Goal: Contribute content: Contribute content

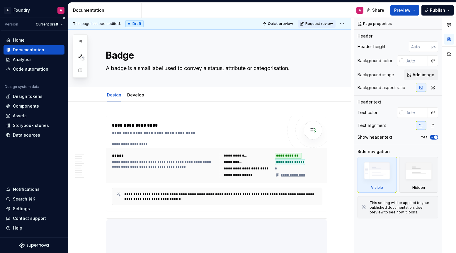
click at [35, 50] on div "Documentation" at bounding box center [28, 50] width 31 height 6
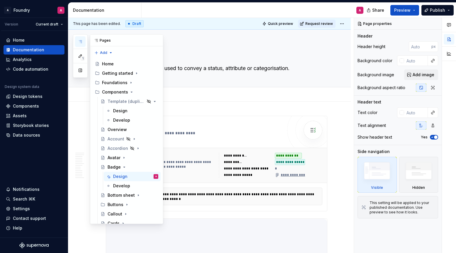
click at [82, 41] on icon "button" at bounding box center [80, 41] width 5 height 5
click at [31, 48] on div "Documentation" at bounding box center [28, 50] width 31 height 6
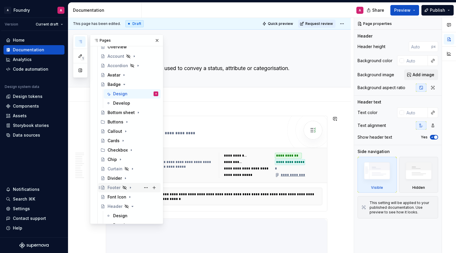
scroll to position [85, 0]
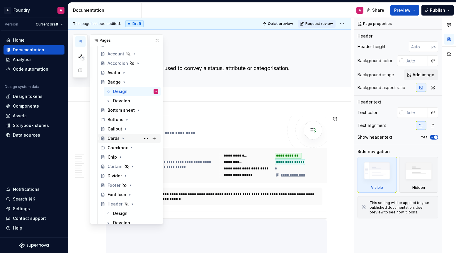
click at [117, 135] on div "Cards" at bounding box center [114, 138] width 12 height 6
click at [125, 144] on div "Design" at bounding box center [135, 148] width 45 height 8
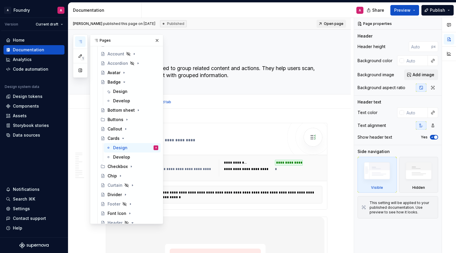
click at [208, 106] on div "Design Develop Add tab" at bounding box center [216, 102] width 229 height 13
click at [159, 39] on button "button" at bounding box center [157, 40] width 8 height 8
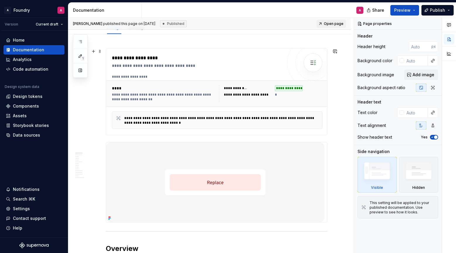
scroll to position [71, 0]
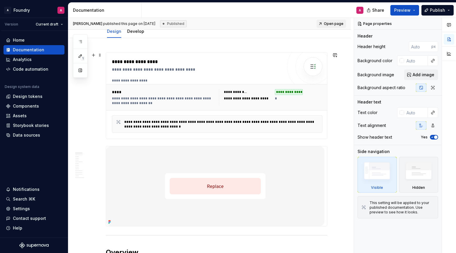
click at [253, 98] on div "**********" at bounding box center [246, 98] width 45 height 5
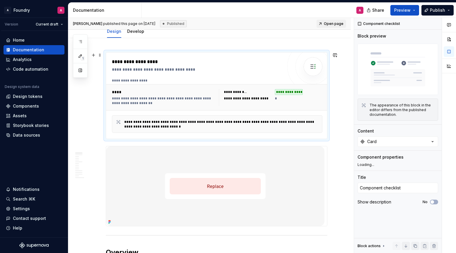
click at [143, 95] on div "**********" at bounding box center [164, 97] width 104 height 16
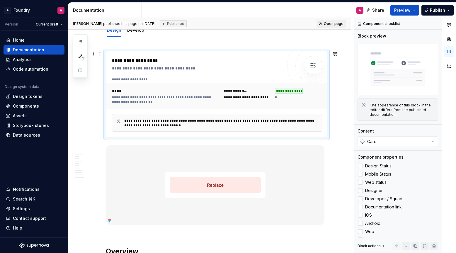
click at [244, 97] on div "**********" at bounding box center [246, 97] width 45 height 5
click at [272, 97] on div "**********" at bounding box center [248, 97] width 48 height 6
click at [282, 98] on div "*" at bounding box center [299, 97] width 48 height 6
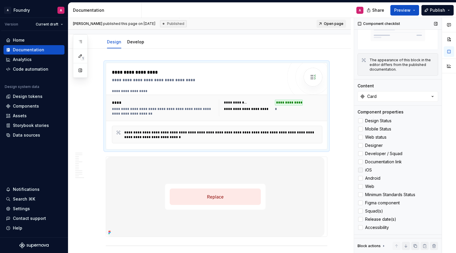
scroll to position [69, 0]
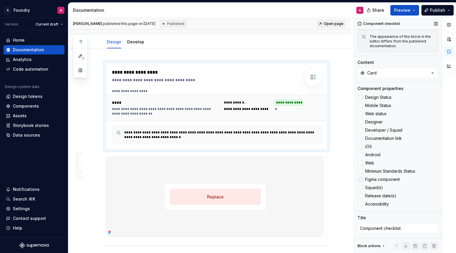
click at [360, 179] on div at bounding box center [360, 179] width 5 height 5
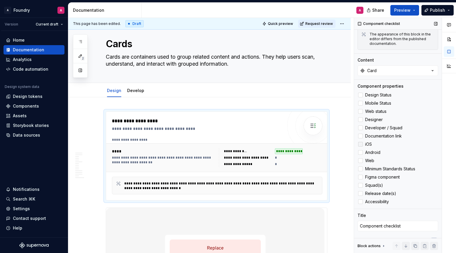
scroll to position [68, 0]
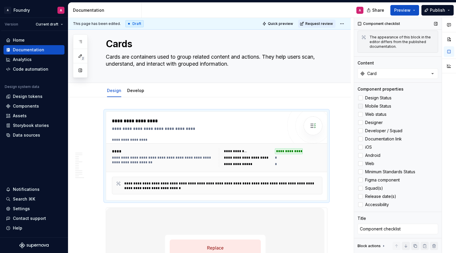
click at [360, 106] on div at bounding box center [360, 106] width 5 height 5
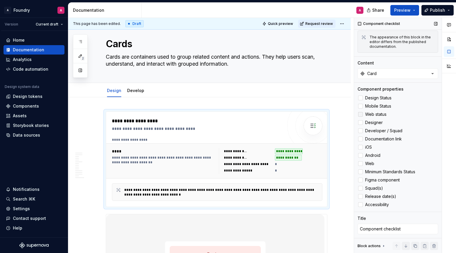
click at [361, 113] on div at bounding box center [360, 114] width 5 height 5
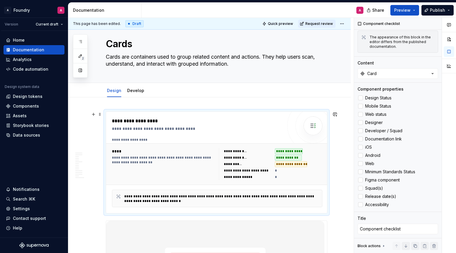
click at [279, 176] on div "*" at bounding box center [299, 177] width 48 height 6
drag, startPoint x: 277, startPoint y: 177, endPoint x: 290, endPoint y: 178, distance: 12.6
click at [277, 177] on div "*" at bounding box center [299, 177] width 48 height 6
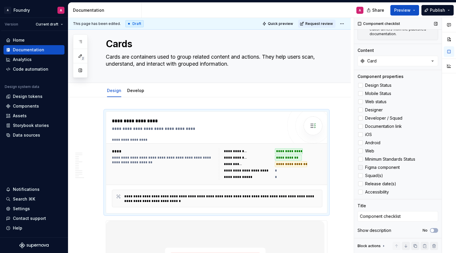
click at [383, 168] on span "Figma component" at bounding box center [382, 167] width 35 height 5
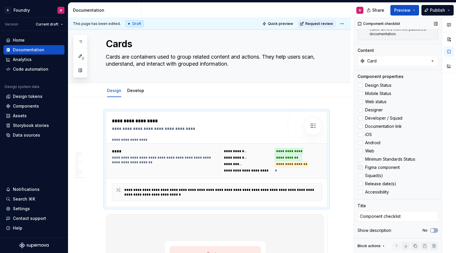
click at [383, 167] on span "Figma component" at bounding box center [382, 167] width 35 height 5
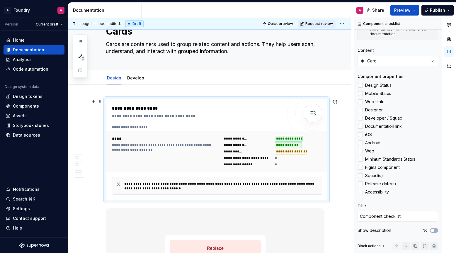
scroll to position [34, 0]
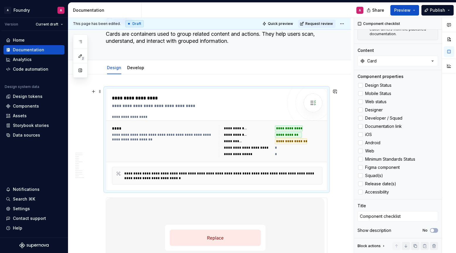
click at [299, 112] on div at bounding box center [313, 102] width 35 height 35
click at [175, 109] on div "**********" at bounding box center [197, 106] width 171 height 6
drag, startPoint x: 167, startPoint y: 105, endPoint x: 171, endPoint y: 136, distance: 31.0
click at [167, 105] on div "**********" at bounding box center [197, 106] width 171 height 6
click at [177, 143] on div "**********" at bounding box center [164, 142] width 104 height 32
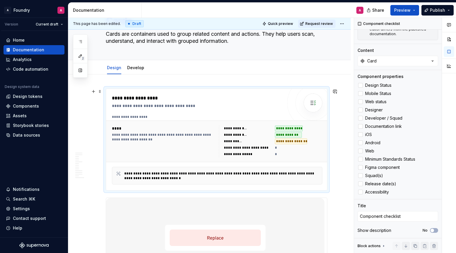
click at [277, 143] on div "**********" at bounding box center [291, 141] width 32 height 6
click at [294, 141] on div "**********" at bounding box center [291, 141] width 32 height 6
drag, startPoint x: 284, startPoint y: 130, endPoint x: 258, endPoint y: 151, distance: 33.6
click at [284, 130] on div "**********" at bounding box center [289, 129] width 28 height 6
click at [257, 152] on div "**********" at bounding box center [248, 154] width 48 height 6
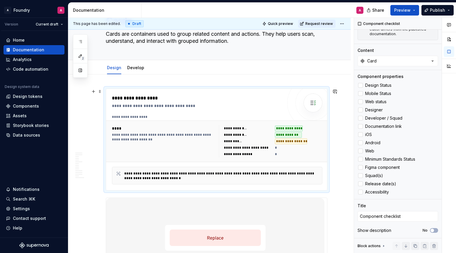
click at [249, 143] on div "**********" at bounding box center [248, 141] width 48 height 6
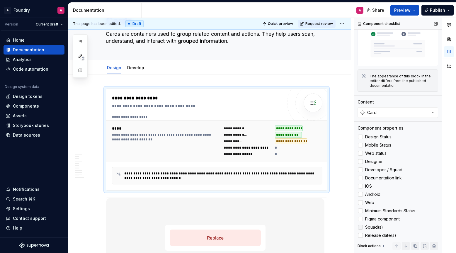
scroll to position [81, 0]
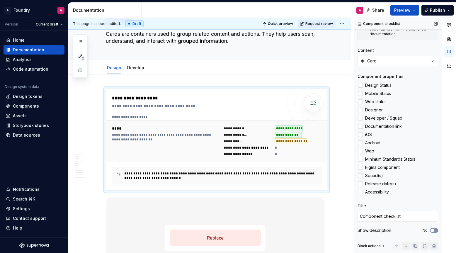
click at [434, 230] on span "button" at bounding box center [433, 231] width 4 height 4
click at [434, 231] on span "button" at bounding box center [436, 231] width 4 height 4
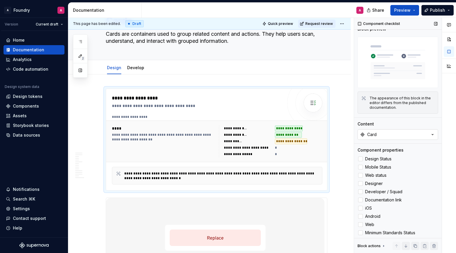
scroll to position [4, 0]
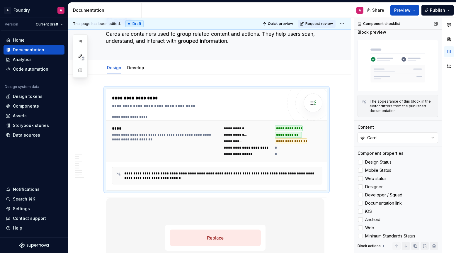
click at [434, 135] on icon "button" at bounding box center [433, 138] width 6 height 6
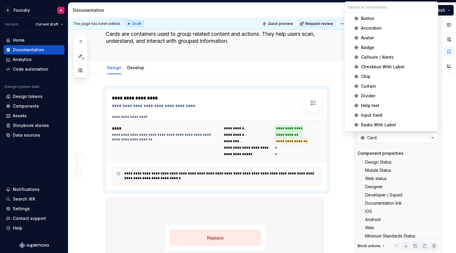
click at [434, 135] on icon "button" at bounding box center [433, 138] width 6 height 6
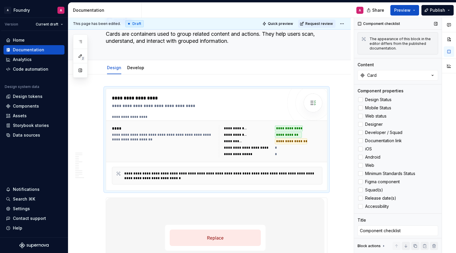
scroll to position [81, 0]
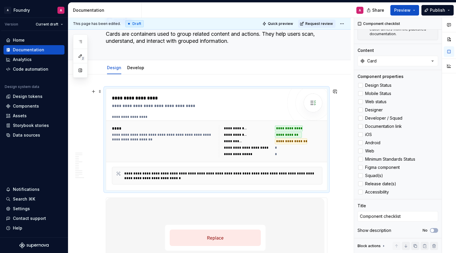
click at [279, 136] on div "**********" at bounding box center [288, 135] width 27 height 6
click at [258, 152] on div "**********" at bounding box center [248, 154] width 48 height 6
click at [241, 149] on div "**********" at bounding box center [246, 147] width 45 height 5
click at [250, 155] on div "**********" at bounding box center [239, 154] width 30 height 5
drag, startPoint x: 112, startPoint y: 90, endPoint x: 104, endPoint y: 92, distance: 8.0
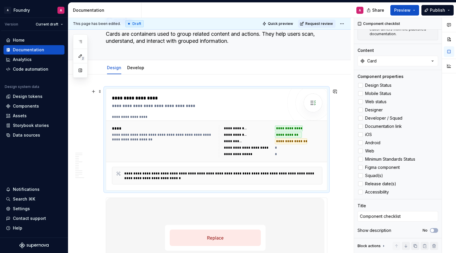
click at [112, 90] on div "**********" at bounding box center [216, 139] width 221 height 101
click at [102, 91] on span at bounding box center [100, 91] width 5 height 8
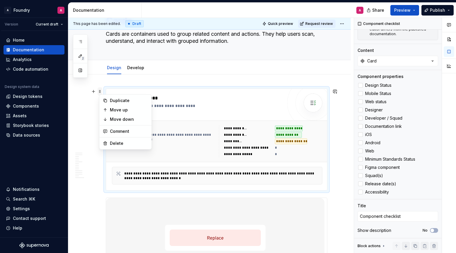
click at [102, 91] on span at bounding box center [100, 91] width 5 height 8
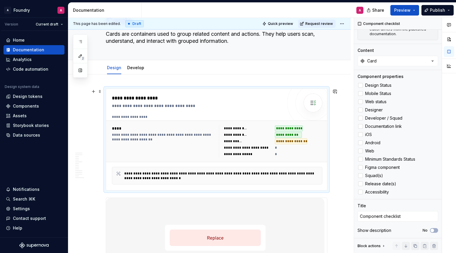
click at [120, 93] on div "**********" at bounding box center [216, 139] width 221 height 101
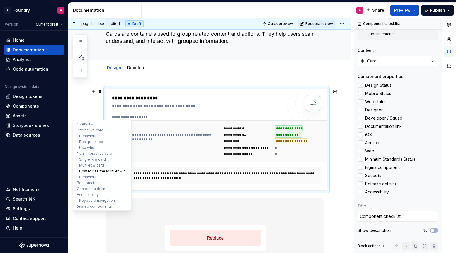
drag, startPoint x: 84, startPoint y: 152, endPoint x: 97, endPoint y: 169, distance: 21.2
click at [84, 152] on button "Non-interactive card" at bounding box center [102, 154] width 56 height 6
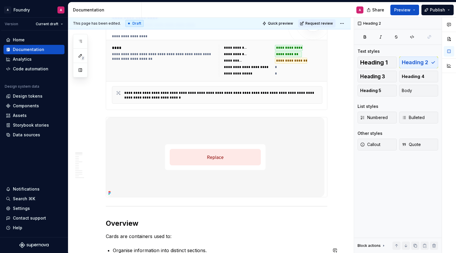
scroll to position [0, 0]
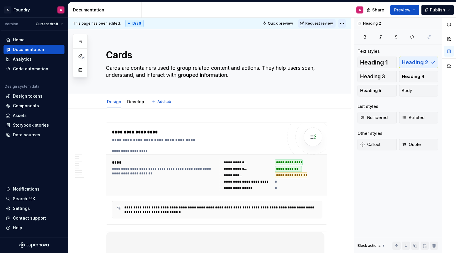
click at [345, 24] on html "A Foundry A Version Current draft Home Documentation Analytics Code automation …" at bounding box center [228, 126] width 456 height 253
click at [271, 106] on html "A Foundry A Version Current draft Home Documentation Analytics Code automation …" at bounding box center [228, 126] width 456 height 253
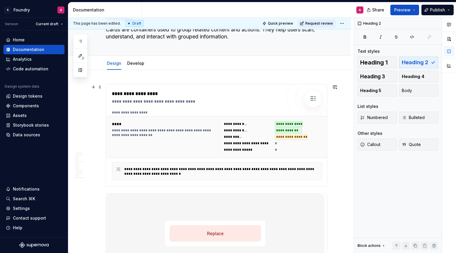
scroll to position [39, 0]
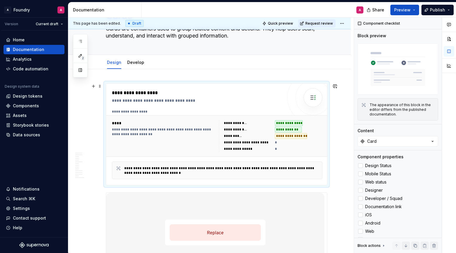
click at [261, 137] on div "**********" at bounding box center [248, 136] width 48 height 6
click at [174, 121] on div "****" at bounding box center [164, 123] width 104 height 6
click at [188, 104] on div "**********" at bounding box center [197, 134] width 171 height 90
drag, startPoint x: 171, startPoint y: 94, endPoint x: 168, endPoint y: 96, distance: 3.8
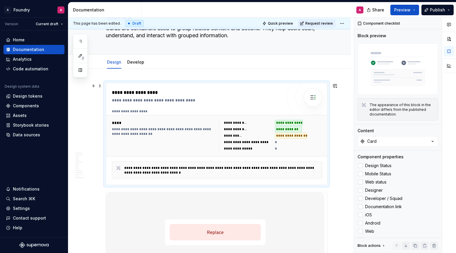
click at [171, 94] on div "**********" at bounding box center [197, 92] width 171 height 7
click at [165, 142] on div "**********" at bounding box center [164, 136] width 104 height 32
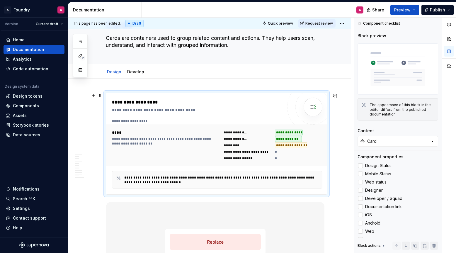
scroll to position [30, 0]
click at [79, 41] on icon "button" at bounding box center [80, 41] width 5 height 5
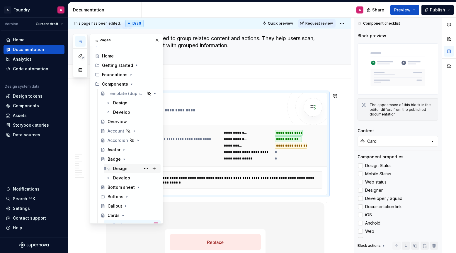
click at [124, 170] on div "Design" at bounding box center [120, 169] width 14 height 6
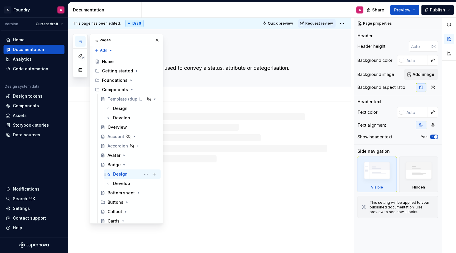
scroll to position [1, 0]
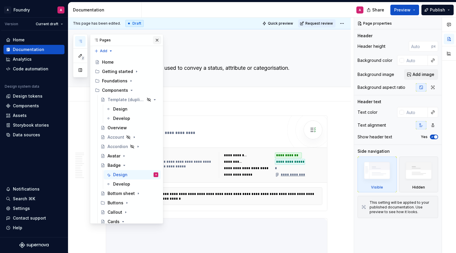
click at [159, 39] on button "button" at bounding box center [157, 40] width 8 height 8
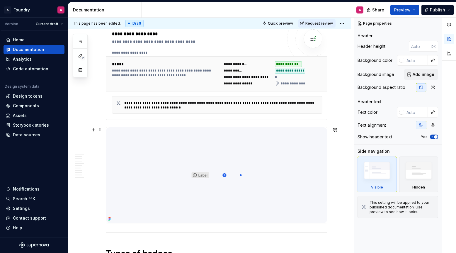
scroll to position [107, 0]
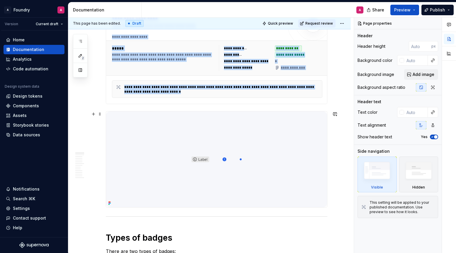
click at [263, 136] on img at bounding box center [216, 159] width 221 height 96
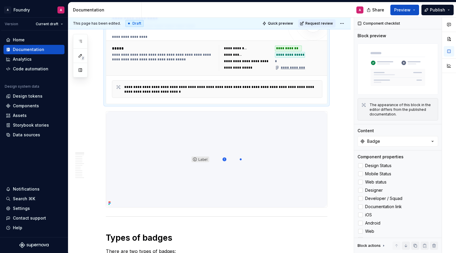
click at [246, 66] on div "**********" at bounding box center [239, 67] width 30 height 5
click at [254, 60] on div "**********" at bounding box center [246, 61] width 45 height 5
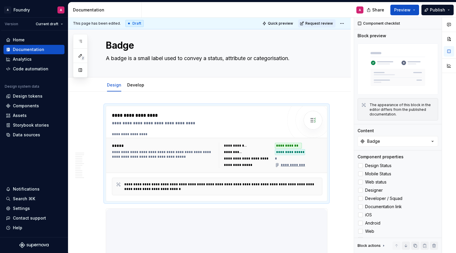
scroll to position [0, 0]
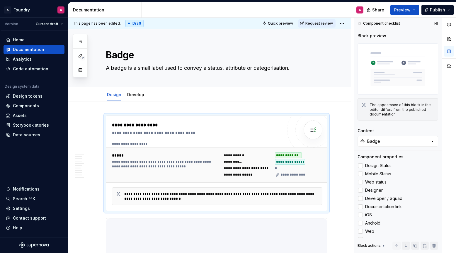
click at [382, 24] on div "Component checklist" at bounding box center [379, 23] width 47 height 8
click at [392, 21] on div "Component checklist" at bounding box center [379, 23] width 47 height 8
click at [438, 23] on button "button" at bounding box center [436, 23] width 8 height 8
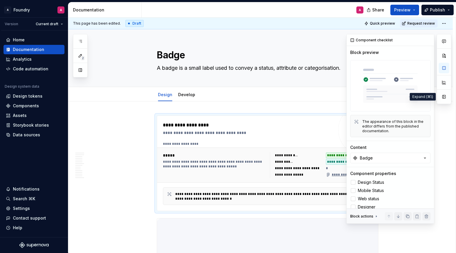
click at [443, 95] on button "button" at bounding box center [444, 96] width 11 height 11
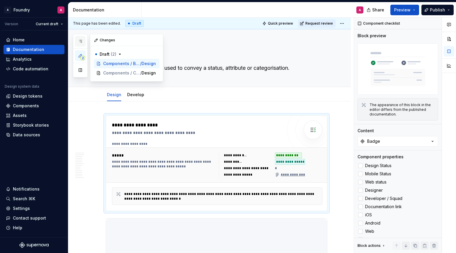
click at [79, 45] on button "button" at bounding box center [80, 41] width 11 height 11
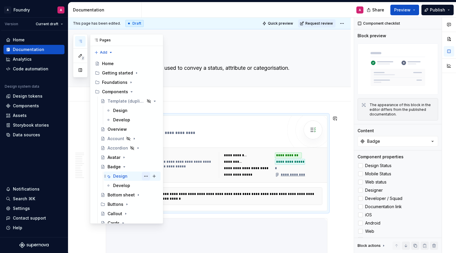
click at [143, 174] on button "Page tree" at bounding box center [146, 176] width 8 height 8
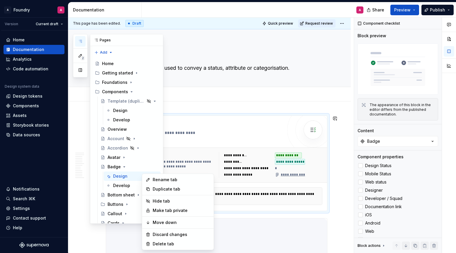
click at [143, 174] on div "Rename tab Duplicate tab Hide tab Make tab private Move down Discard changes De…" at bounding box center [178, 212] width 72 height 77
type textarea "*"
click at [27, 103] on html "A Foundry A Version Current draft Home Documentation Analytics Code automation …" at bounding box center [228, 126] width 456 height 253
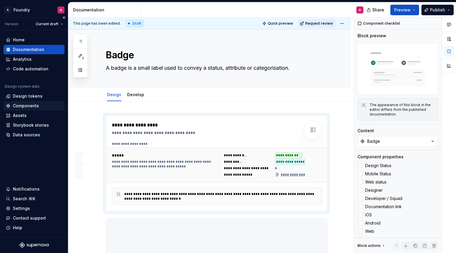
click at [30, 105] on div "Components" at bounding box center [26, 106] width 26 height 6
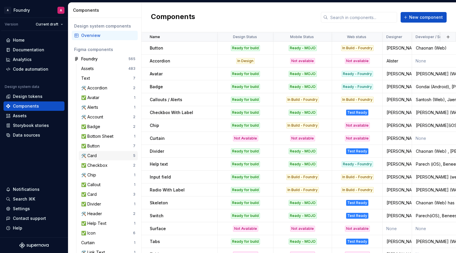
click at [98, 155] on div "🛠️ Card" at bounding box center [90, 156] width 18 height 6
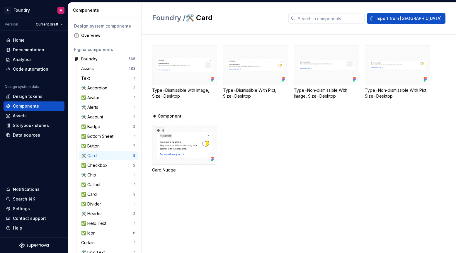
drag, startPoint x: 277, startPoint y: 114, endPoint x: 234, endPoint y: 94, distance: 47.5
click at [275, 113] on div "❖ Component" at bounding box center [304, 116] width 304 height 6
click at [424, 20] on span "Import from [GEOGRAPHIC_DATA]" at bounding box center [409, 19] width 66 height 6
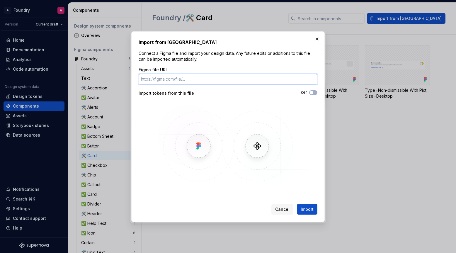
paste input "[URL][DOMAIN_NAME]"
type input "[URL][DOMAIN_NAME]"
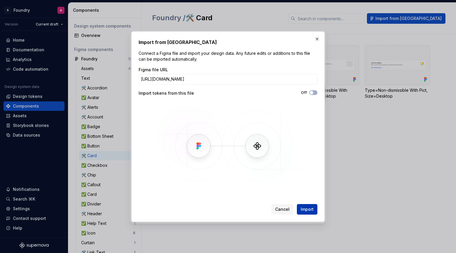
scroll to position [0, 0]
click at [308, 210] on span "Import" at bounding box center [307, 209] width 13 height 6
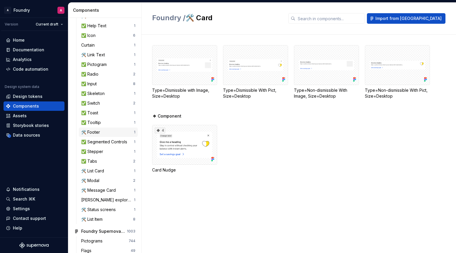
scroll to position [225, 0]
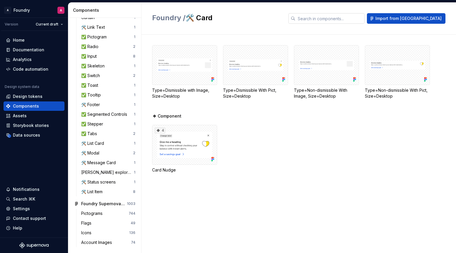
click at [353, 18] on input "text" at bounding box center [330, 18] width 69 height 11
click at [233, 24] on div "Foundry / 🛠️ Card Import from [GEOGRAPHIC_DATA]" at bounding box center [299, 19] width 315 height 32
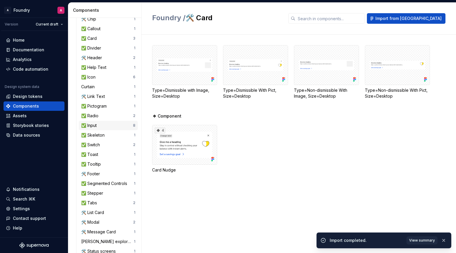
scroll to position [150, 0]
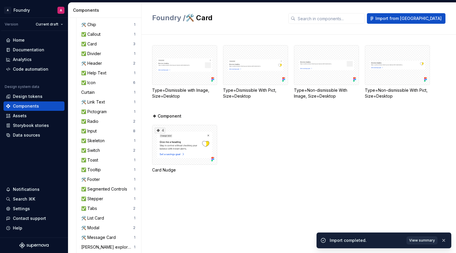
click at [417, 240] on span "View summary" at bounding box center [422, 240] width 26 height 5
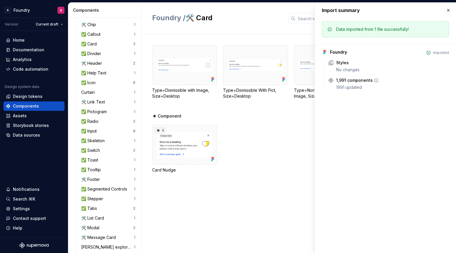
click at [354, 81] on div "1,991 components" at bounding box center [354, 80] width 37 height 6
click at [331, 81] on icon at bounding box center [331, 80] width 6 height 6
click at [451, 9] on button "button" at bounding box center [449, 10] width 8 height 8
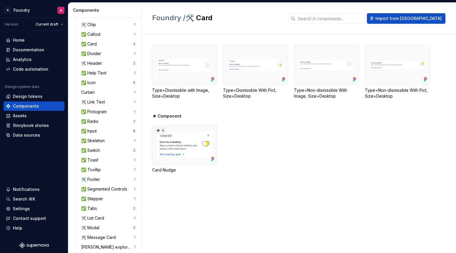
click at [369, 38] on div "Type=Dismissible with Image, Size=Desktop Type=Dismissible With Pict, Size=Desk…" at bounding box center [304, 144] width 304 height 218
drag, startPoint x: 238, startPoint y: 123, endPoint x: 227, endPoint y: 118, distance: 11.7
click at [237, 123] on div "❖ Component 4 Card Nudge" at bounding box center [304, 150] width 304 height 74
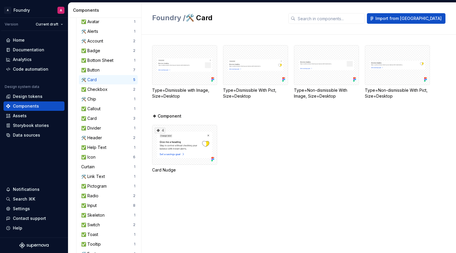
scroll to position [71, 0]
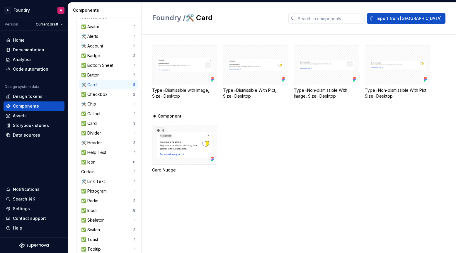
click at [108, 86] on div "🛠️ Card" at bounding box center [107, 85] width 52 height 6
click at [105, 92] on div "✅ Checkbox" at bounding box center [95, 94] width 29 height 6
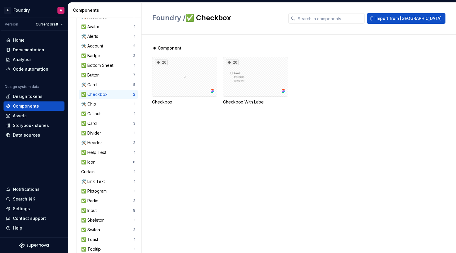
click at [104, 92] on div "✅ Checkbox" at bounding box center [95, 94] width 29 height 6
click at [104, 85] on div "🛠️ Card" at bounding box center [107, 85] width 52 height 6
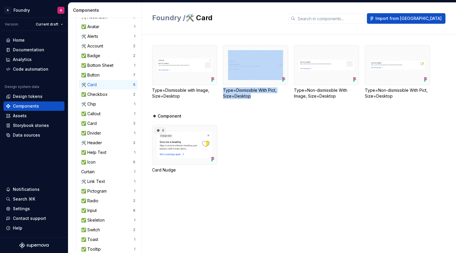
drag, startPoint x: 262, startPoint y: 87, endPoint x: 262, endPoint y: 109, distance: 22.0
click at [262, 109] on div "Type=Dismissible with Image, Size=Desktop Type=Dismissible With Pict, Size=Desk…" at bounding box center [304, 79] width 304 height 68
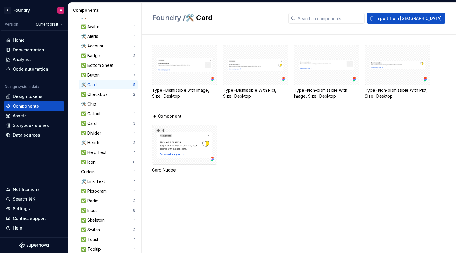
click at [322, 132] on div "4 Card Nudge" at bounding box center [304, 149] width 304 height 48
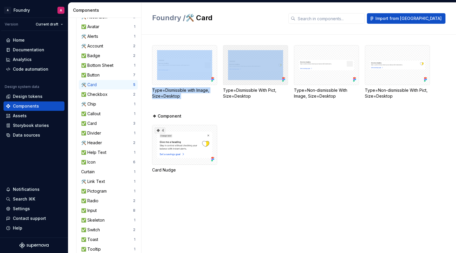
drag, startPoint x: 247, startPoint y: 68, endPoint x: 273, endPoint y: 67, distance: 26.4
click at [278, 66] on div "Type=Dismissible with Image, Size=Desktop Type=Dismissible With Pict, Size=Desk…" at bounding box center [304, 72] width 304 height 54
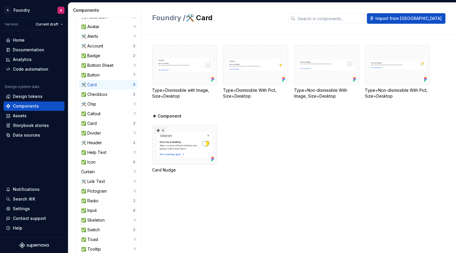
drag, startPoint x: 299, startPoint y: 119, endPoint x: 330, endPoint y: 108, distance: 32.7
click at [305, 117] on div "❖ Component 4 Card Nudge" at bounding box center [304, 150] width 304 height 74
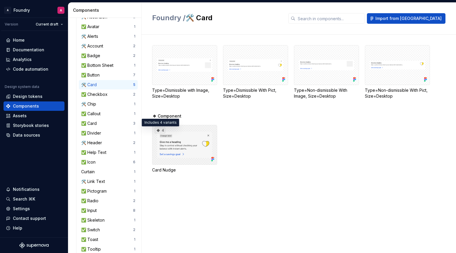
click at [161, 131] on div "4" at bounding box center [160, 131] width 11 height 6
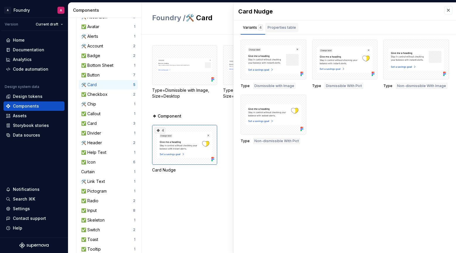
click at [286, 28] on div "Properties table" at bounding box center [282, 28] width 28 height 6
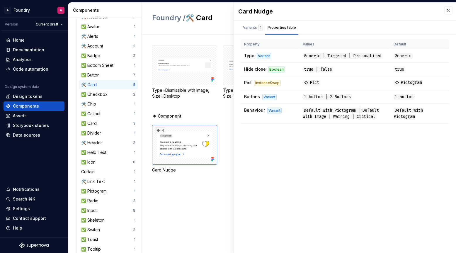
drag, startPoint x: 450, startPoint y: 12, endPoint x: 444, endPoint y: 12, distance: 5.3
click at [450, 12] on button "button" at bounding box center [449, 10] width 8 height 8
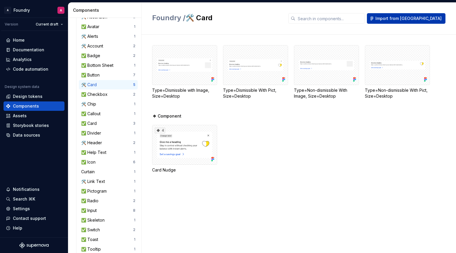
click at [412, 17] on span "Import from [GEOGRAPHIC_DATA]" at bounding box center [409, 19] width 66 height 6
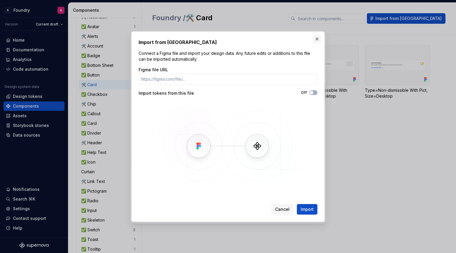
click at [317, 39] on button "button" at bounding box center [317, 39] width 8 height 8
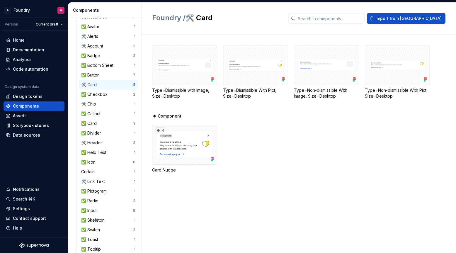
drag, startPoint x: 289, startPoint y: 197, endPoint x: 288, endPoint y: 193, distance: 4.8
click at [289, 196] on div "Type=Dismissible with Image, Size=Desktop Type=Dismissible With Pict, Size=Desk…" at bounding box center [304, 144] width 304 height 218
click at [338, 141] on div "4 Card Nudge" at bounding box center [304, 149] width 304 height 48
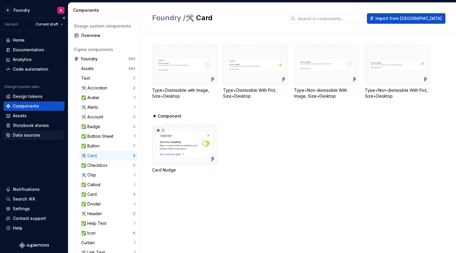
click at [28, 135] on div "Data sources" at bounding box center [26, 135] width 27 height 6
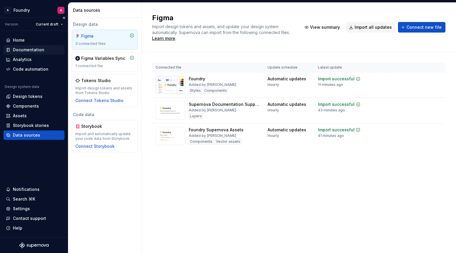
click at [32, 50] on div "Documentation" at bounding box center [28, 50] width 31 height 6
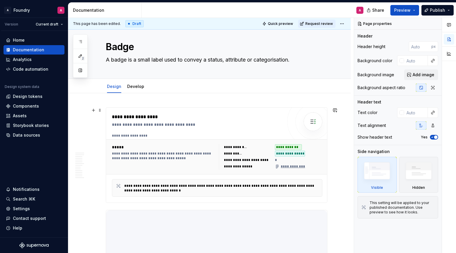
scroll to position [8, 0]
click at [83, 41] on button "button" at bounding box center [80, 41] width 11 height 11
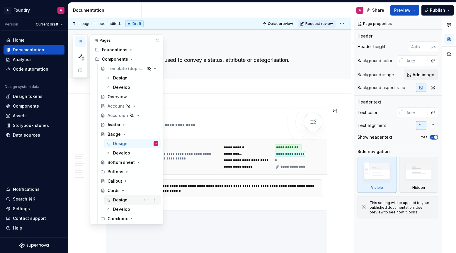
scroll to position [41, 0]
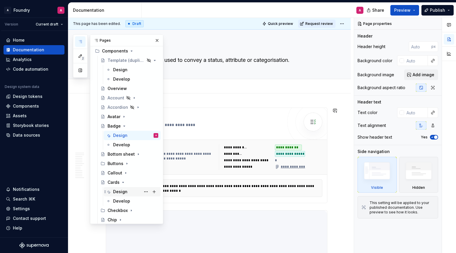
click at [121, 191] on div "Design" at bounding box center [120, 192] width 14 height 6
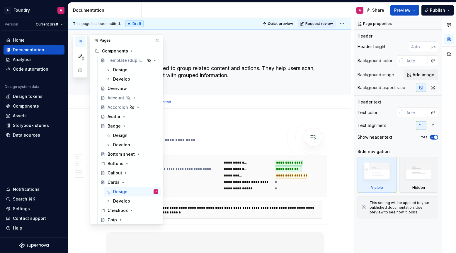
click at [211, 103] on div "Design Develop Add tab" at bounding box center [216, 102] width 229 height 13
drag, startPoint x: 158, startPoint y: 40, endPoint x: 162, endPoint y: 57, distance: 18.5
click at [158, 40] on button "button" at bounding box center [157, 40] width 8 height 8
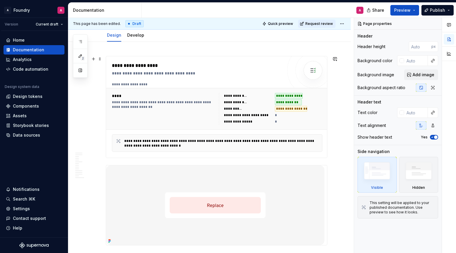
scroll to position [158, 0]
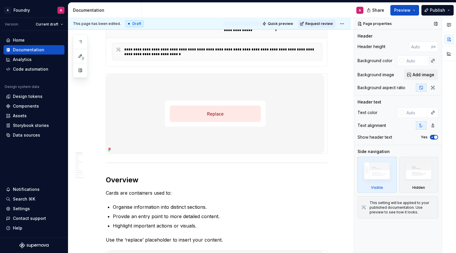
click at [435, 60] on button "button" at bounding box center [433, 61] width 8 height 8
click at [443, 145] on div at bounding box center [449, 135] width 14 height 235
click at [449, 53] on button "button" at bounding box center [449, 53] width 11 height 11
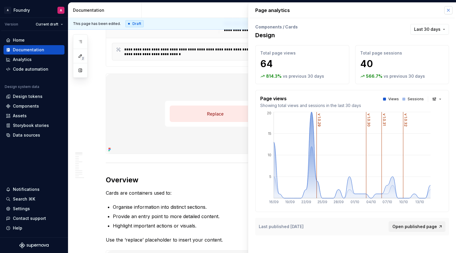
drag, startPoint x: 450, startPoint y: 10, endPoint x: 447, endPoint y: 10, distance: 3.2
click at [450, 10] on button "button" at bounding box center [449, 10] width 8 height 8
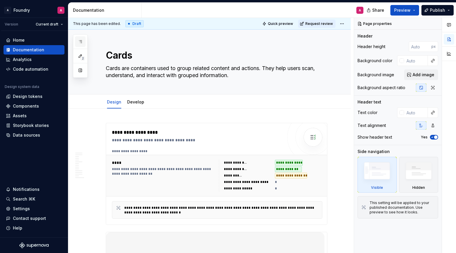
click at [84, 44] on button "button" at bounding box center [80, 41] width 11 height 11
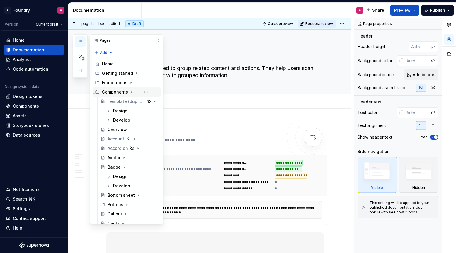
click at [115, 92] on div "Components" at bounding box center [115, 92] width 26 height 6
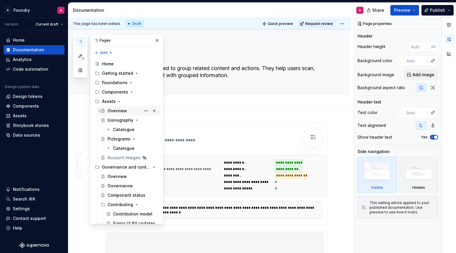
click at [120, 107] on div "Overview" at bounding box center [133, 111] width 51 height 8
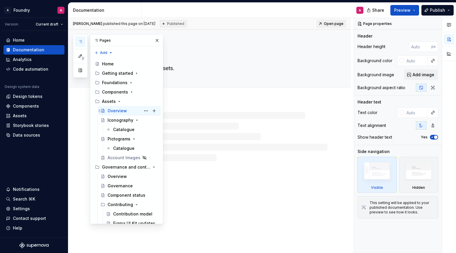
click at [117, 111] on div "Overview" at bounding box center [117, 111] width 19 height 6
click at [157, 40] on button "button" at bounding box center [157, 40] width 8 height 8
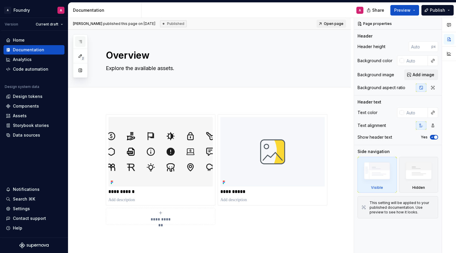
click at [82, 44] on button "button" at bounding box center [80, 41] width 11 height 11
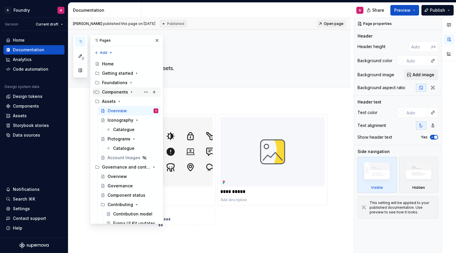
click at [122, 93] on div "Components" at bounding box center [115, 92] width 26 height 6
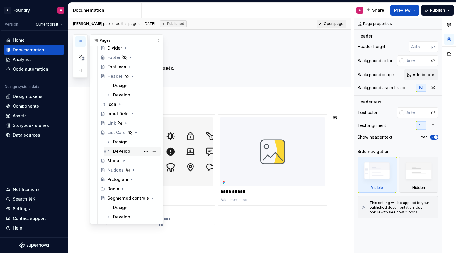
scroll to position [233, 0]
click at [121, 130] on div "List Card" at bounding box center [117, 131] width 18 height 6
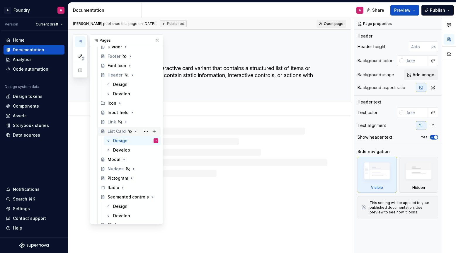
click at [119, 131] on div "List Card" at bounding box center [117, 131] width 18 height 6
click at [0, 0] on button "Page tree" at bounding box center [0, 0] width 0 height 0
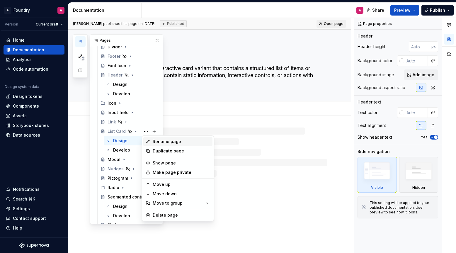
type textarea "*"
click at [165, 142] on div "Rename page" at bounding box center [181, 142] width 57 height 6
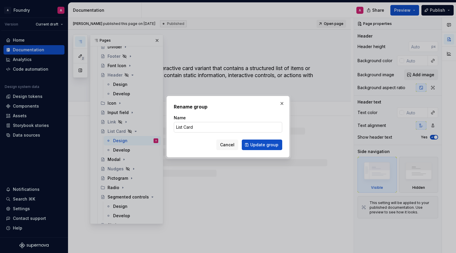
drag, startPoint x: 200, startPoint y: 125, endPoint x: 191, endPoint y: 129, distance: 9.6
click at [199, 125] on input "List Card" at bounding box center [228, 127] width 109 height 11
click at [190, 128] on input "List Card" at bounding box center [228, 127] width 109 height 11
type input "List I"
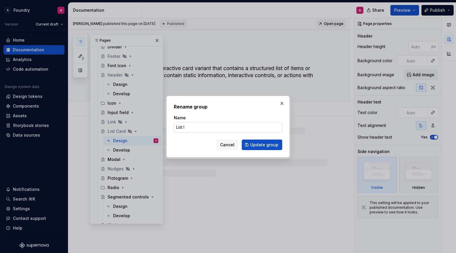
type textarea "*"
type input "List Iet"
type textarea "*"
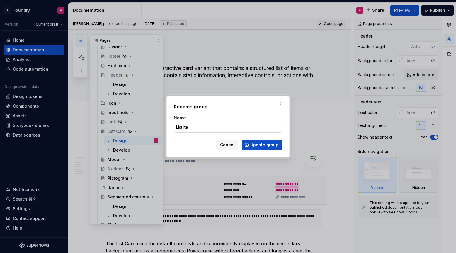
type input "List Item"
click at [260, 145] on span "Update group" at bounding box center [264, 145] width 28 height 6
type textarea "*"
type textarea "List Item"
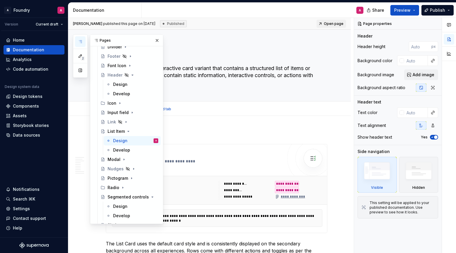
click at [230, 111] on div "Design Develop Add tab" at bounding box center [216, 109] width 229 height 13
click at [128, 131] on icon "Page tree" at bounding box center [128, 131] width 1 height 1
click at [159, 41] on button "button" at bounding box center [157, 40] width 8 height 8
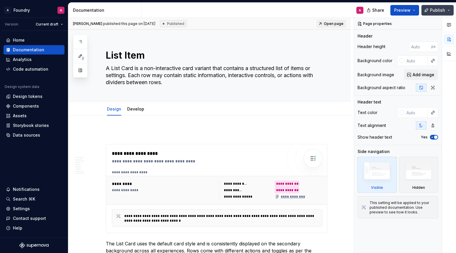
click at [435, 9] on span "Publish" at bounding box center [437, 10] width 15 height 6
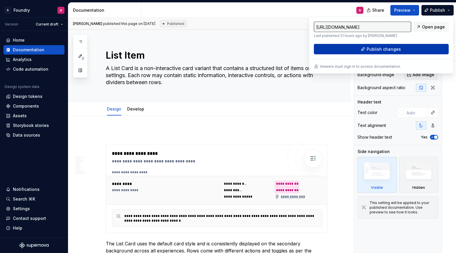
click at [380, 48] on span "Publish changes" at bounding box center [384, 49] width 34 height 6
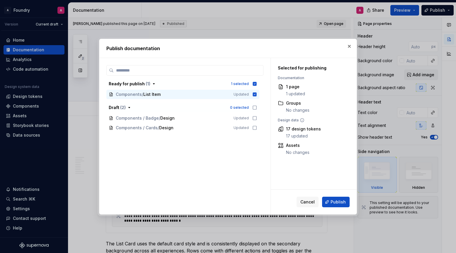
click at [340, 202] on span "Publish" at bounding box center [338, 202] width 15 height 6
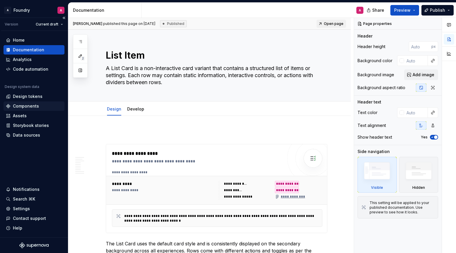
click at [28, 105] on div "Components" at bounding box center [26, 106] width 26 height 6
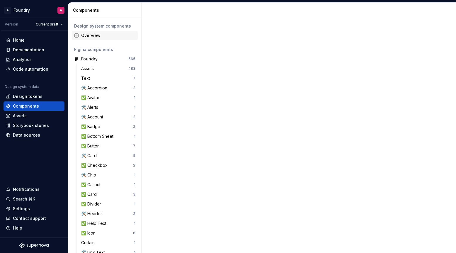
click at [92, 33] on div "Overview" at bounding box center [108, 36] width 54 height 6
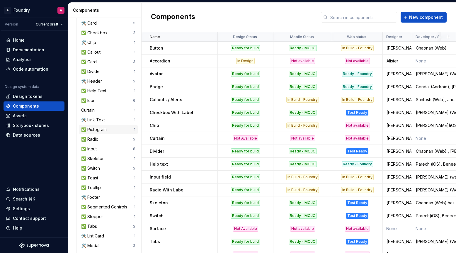
scroll to position [162, 0]
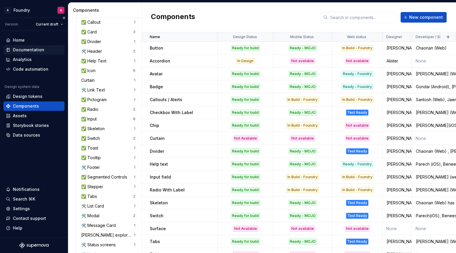
click at [30, 50] on div "Documentation" at bounding box center [28, 50] width 31 height 6
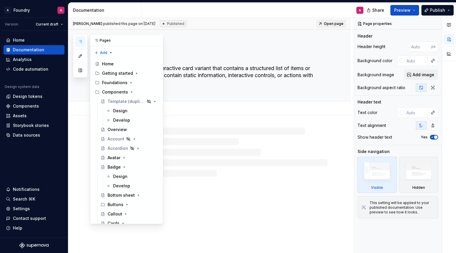
click at [82, 44] on icon "button" at bounding box center [80, 41] width 5 height 5
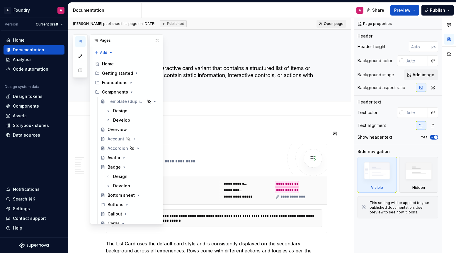
click at [245, 125] on div "**********" at bounding box center [211, 135] width 286 height 235
click at [159, 38] on button "button" at bounding box center [157, 40] width 8 height 8
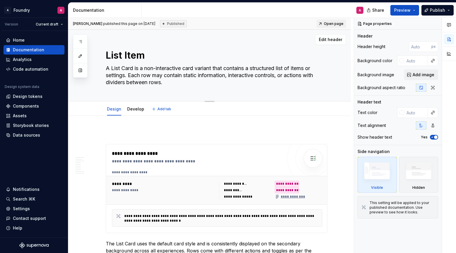
click at [128, 68] on textarea "A List Card is a non-interactive card variant that contains a structured list o…" at bounding box center [216, 75] width 222 height 23
click at [131, 69] on textarea "A List Card is a non-interactive card variant that contains a structured list o…" at bounding box center [216, 75] width 222 height 23
click at [148, 72] on textarea "A List Card is a non-interactive card variant that contains a structured list o…" at bounding box center [216, 75] width 222 height 23
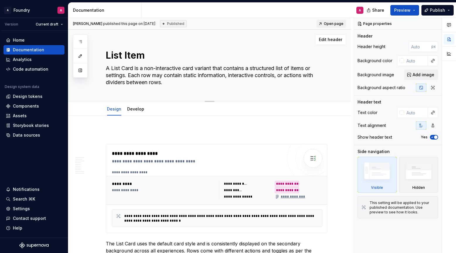
type textarea "*"
click at [122, 80] on textarea "A List Card is a non-interactive card variant that contains a structured list o…" at bounding box center [216, 75] width 222 height 23
click at [131, 55] on textarea "List Item" at bounding box center [216, 55] width 222 height 14
click at [135, 56] on textarea "List Item" at bounding box center [216, 55] width 222 height 14
click at [143, 56] on textarea "List Item" at bounding box center [216, 55] width 222 height 14
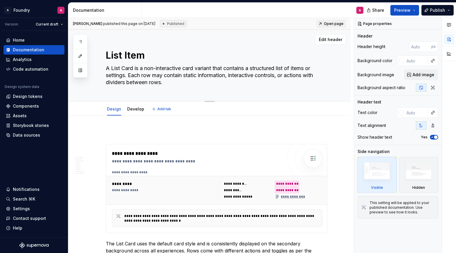
type textarea "List Ite"
type textarea "*"
type textarea "List It"
type textarea "*"
type textarea "List I"
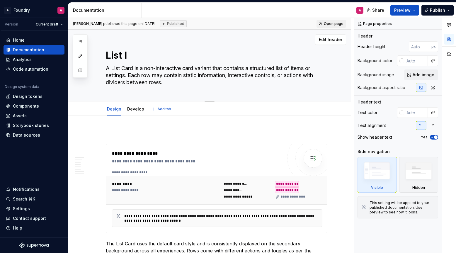
type textarea "*"
type textarea "List It"
type textarea "*"
type textarea "List Ite"
type textarea "*"
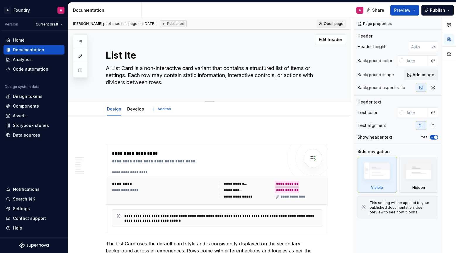
type textarea "List Item"
click at [130, 67] on textarea "A List Card is a non-interactive card variant that contains a structured list o…" at bounding box center [216, 75] width 222 height 23
click at [131, 69] on textarea "A List Card is a non-interactive card variant that contains a structured list o…" at bounding box center [216, 75] width 222 height 23
click at [134, 69] on textarea "A List Card is a non-interactive card variant that contains a structured list o…" at bounding box center [216, 75] width 222 height 23
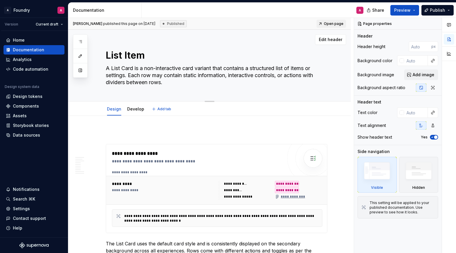
type textarea "*"
type textarea "A List Car is a non-interactive card variant that contains a structured list of…"
type textarea "*"
type textarea "A List Ca is a non-interactive card variant that contains a structured list of …"
type textarea "*"
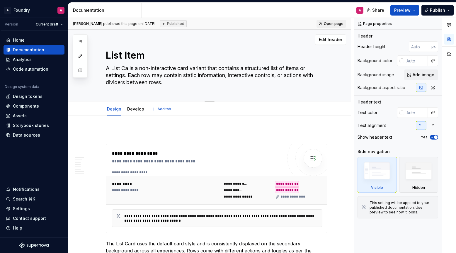
type textarea "A List C is a non-interactive card variant that contains a structured list of i…"
type textarea "*"
type textarea "A List is a non-interactive card variant that contains a structured list of ite…"
type textarea "*"
type textarea "A List I is a non-interactive card variant that contains a structured list of i…"
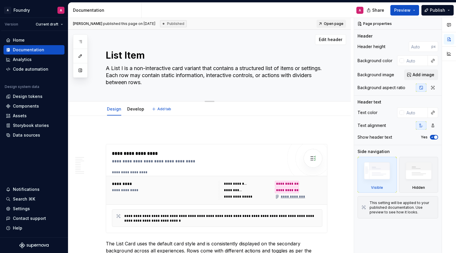
type textarea "*"
type textarea "A List It is a non-interactive card variant that contains a structured list of …"
type textarea "*"
type textarea "A List Ite is a non-interactive card variant that contains a structured list of…"
type textarea "*"
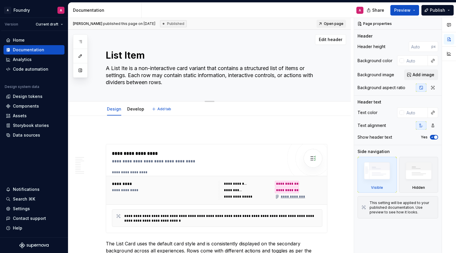
type textarea "A List Item is a non-interactive card variant that contains a structured list o…"
click at [146, 69] on textarea "A List Item is a non-interactive card variant that contains a structured list o…" at bounding box center [216, 75] width 222 height 23
drag, startPoint x: 150, startPoint y: 69, endPoint x: 180, endPoint y: 69, distance: 29.9
click at [180, 69] on textarea "A List Item is a non-interactive card variant that contains a structured list o…" at bounding box center [216, 75] width 222 height 23
click at [188, 69] on textarea "A List Item is a non-interactive card variant that contains a structured list o…" at bounding box center [216, 75] width 222 height 23
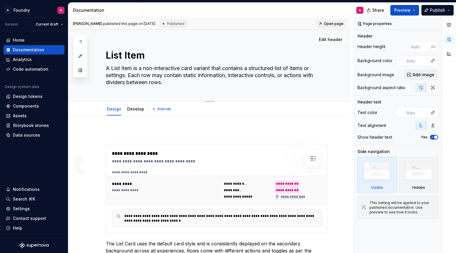
drag, startPoint x: 184, startPoint y: 70, endPoint x: 145, endPoint y: 68, distance: 39.0
click at [145, 68] on textarea "A List Item is a non-interactive card variant that contains a structured list o…" at bounding box center [216, 75] width 222 height 23
type textarea "*"
type textarea "A List Item is a card variant that contains a structured list of items or setti…"
type textarea "*"
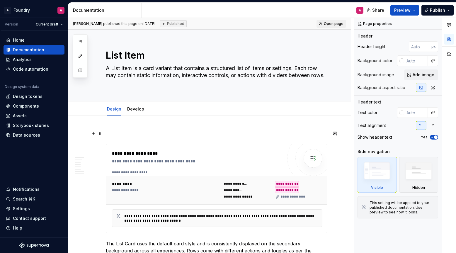
type textarea "A List Item is a card variant that contains a structured list of items or setti…"
click at [114, 131] on p at bounding box center [217, 133] width 222 height 7
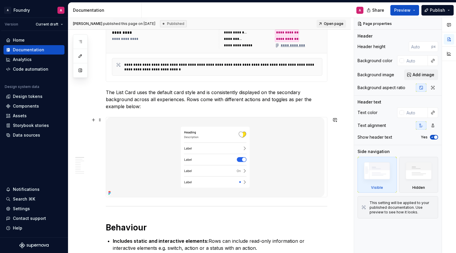
scroll to position [154, 0]
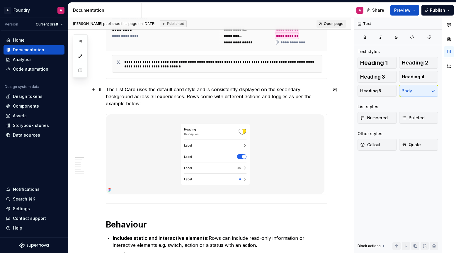
click at [133, 90] on p "The List Card uses the default card style and is consistently displayed on the …" at bounding box center [217, 96] width 222 height 21
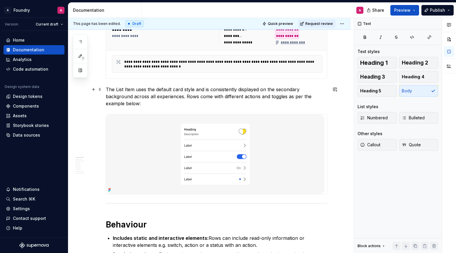
click at [85, 104] on div "**********" at bounding box center [211, 135] width 286 height 235
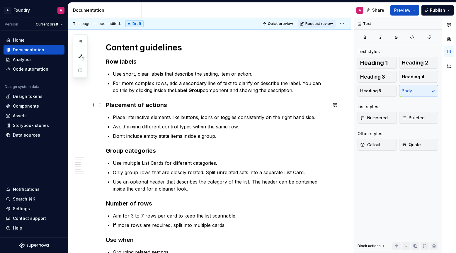
scroll to position [596, 0]
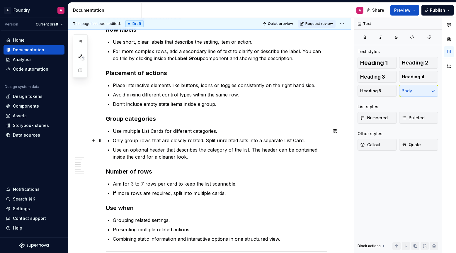
click at [160, 131] on p "Use multiple List Cards for different categories." at bounding box center [220, 131] width 215 height 7
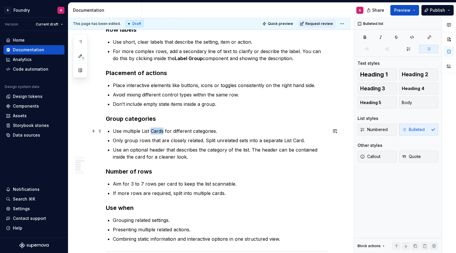
click at [160, 131] on p "Use multiple List Cards for different categories." at bounding box center [220, 131] width 215 height 7
click at [136, 130] on p "Use multiple List Item for different categories." at bounding box center [220, 131] width 215 height 7
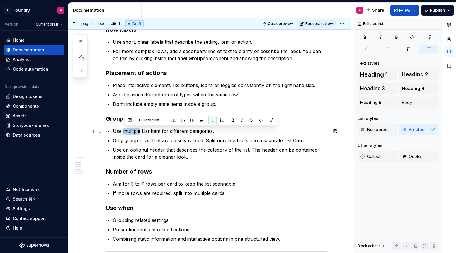
click at [136, 130] on p "Use multiple List Item for different categories." at bounding box center [220, 131] width 215 height 7
click at [163, 132] on p "Use multiple List Item for different categories." at bounding box center [220, 131] width 215 height 7
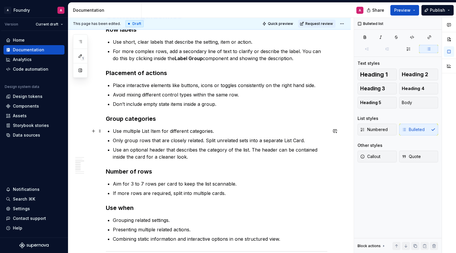
click at [157, 131] on p "Use multiple List Item for different categories." at bounding box center [220, 131] width 215 height 7
click at [160, 131] on p "Use multiple List Item for different categories." at bounding box center [220, 131] width 215 height 7
click at [89, 111] on div "**********" at bounding box center [209, 21] width 283 height 1002
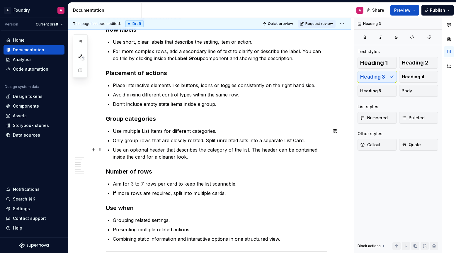
scroll to position [605, 0]
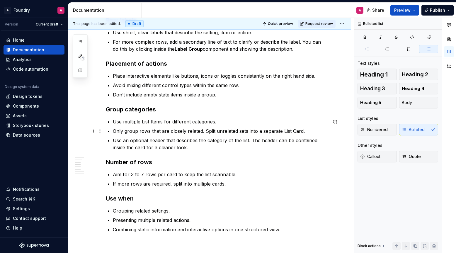
click at [300, 131] on p "Only group rows that are closely related. Split unrelated sets into a separate …" at bounding box center [220, 131] width 215 height 7
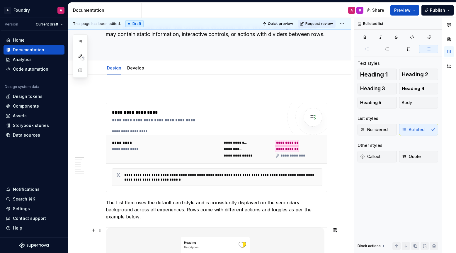
scroll to position [0, 0]
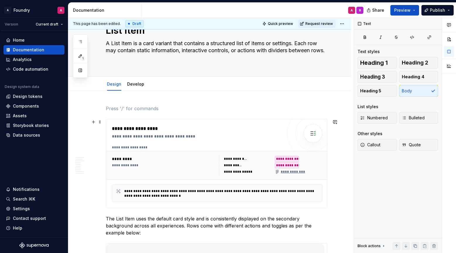
scroll to position [81, 0]
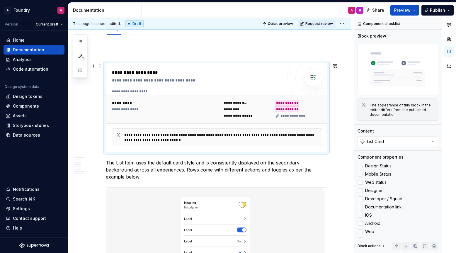
click at [323, 108] on div "**********" at bounding box center [299, 109] width 48 height 6
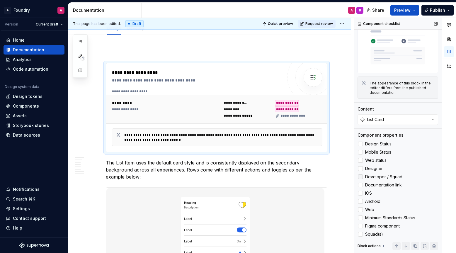
scroll to position [66, 0]
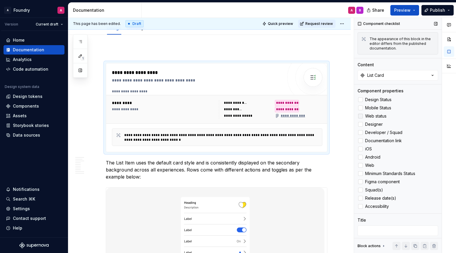
click at [361, 116] on icon at bounding box center [361, 116] width 0 height 0
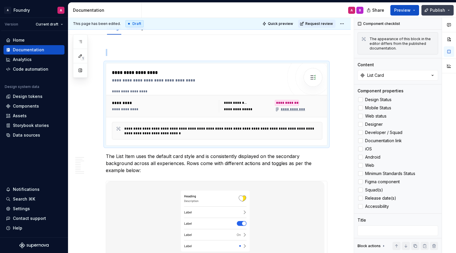
click at [445, 11] on span "Publish" at bounding box center [437, 10] width 15 height 6
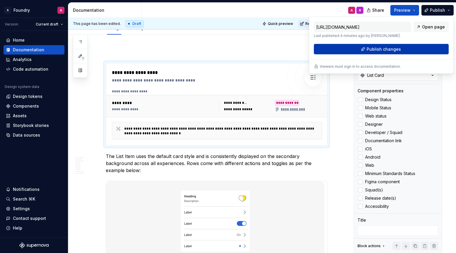
click at [375, 48] on span "Publish changes" at bounding box center [384, 49] width 34 height 6
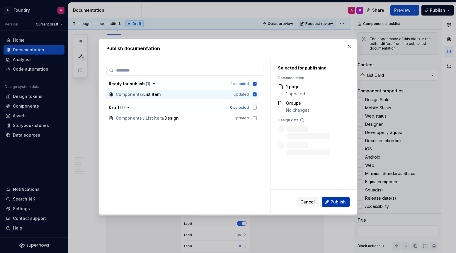
click at [343, 204] on span "Publish" at bounding box center [338, 202] width 15 height 6
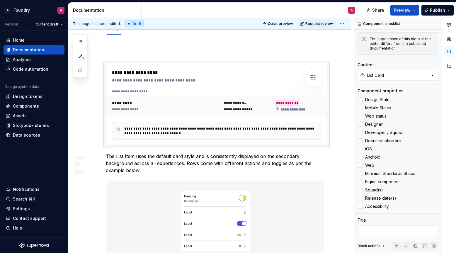
type textarea "*"
